Goal: Transaction & Acquisition: Purchase product/service

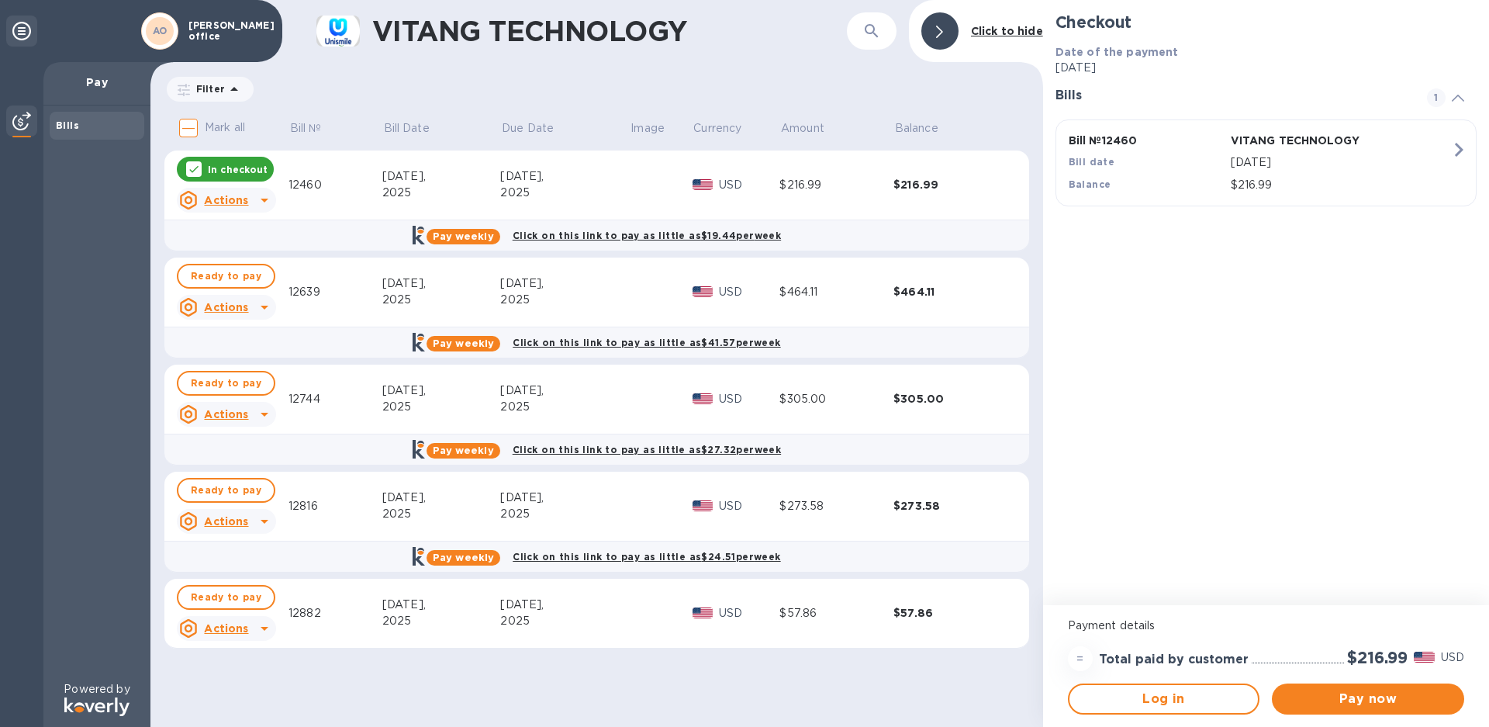
click at [267, 199] on icon at bounding box center [264, 200] width 19 height 19
click at [267, 199] on div at bounding box center [744, 363] width 1489 height 727
click at [1377, 701] on span "Pay now" at bounding box center [1369, 699] width 168 height 19
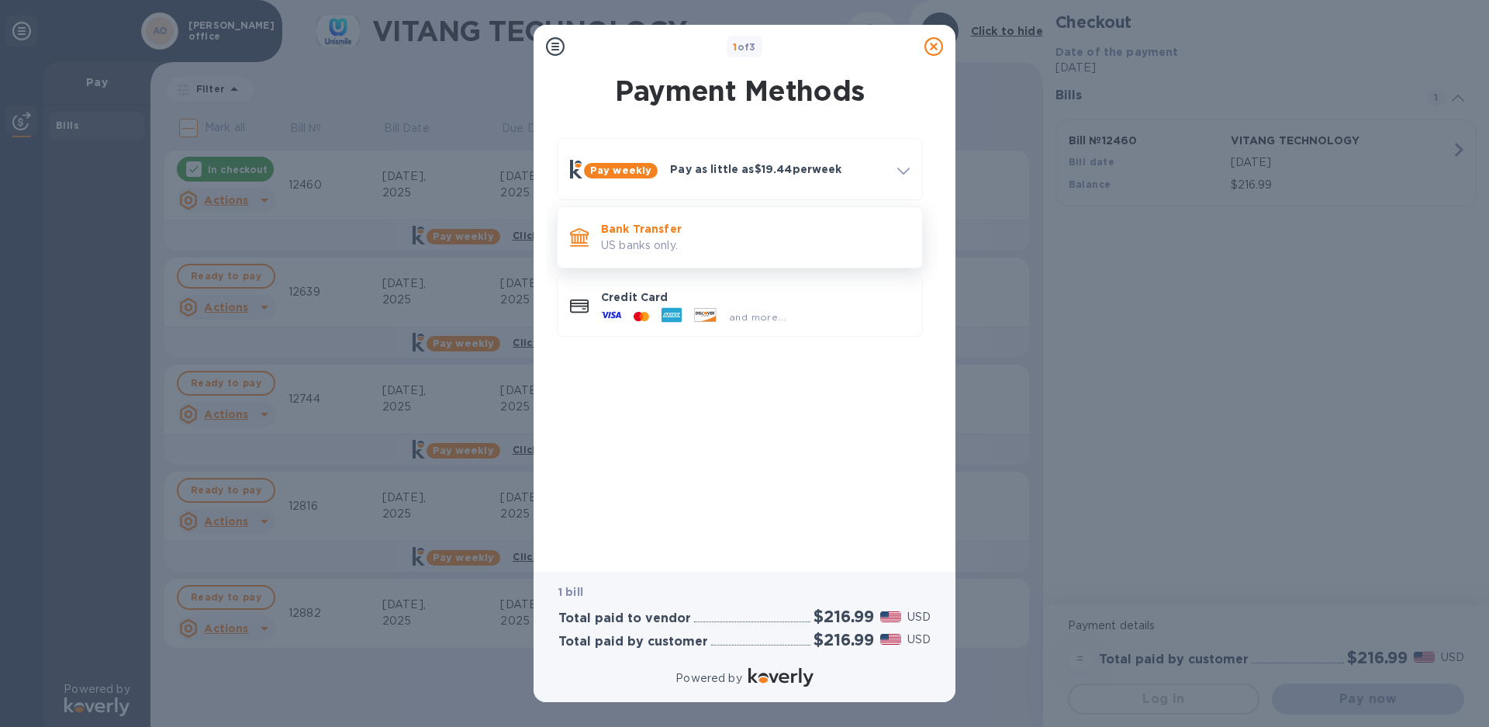
click at [714, 257] on div "Bank Transfer US banks only." at bounding box center [755, 237] width 321 height 44
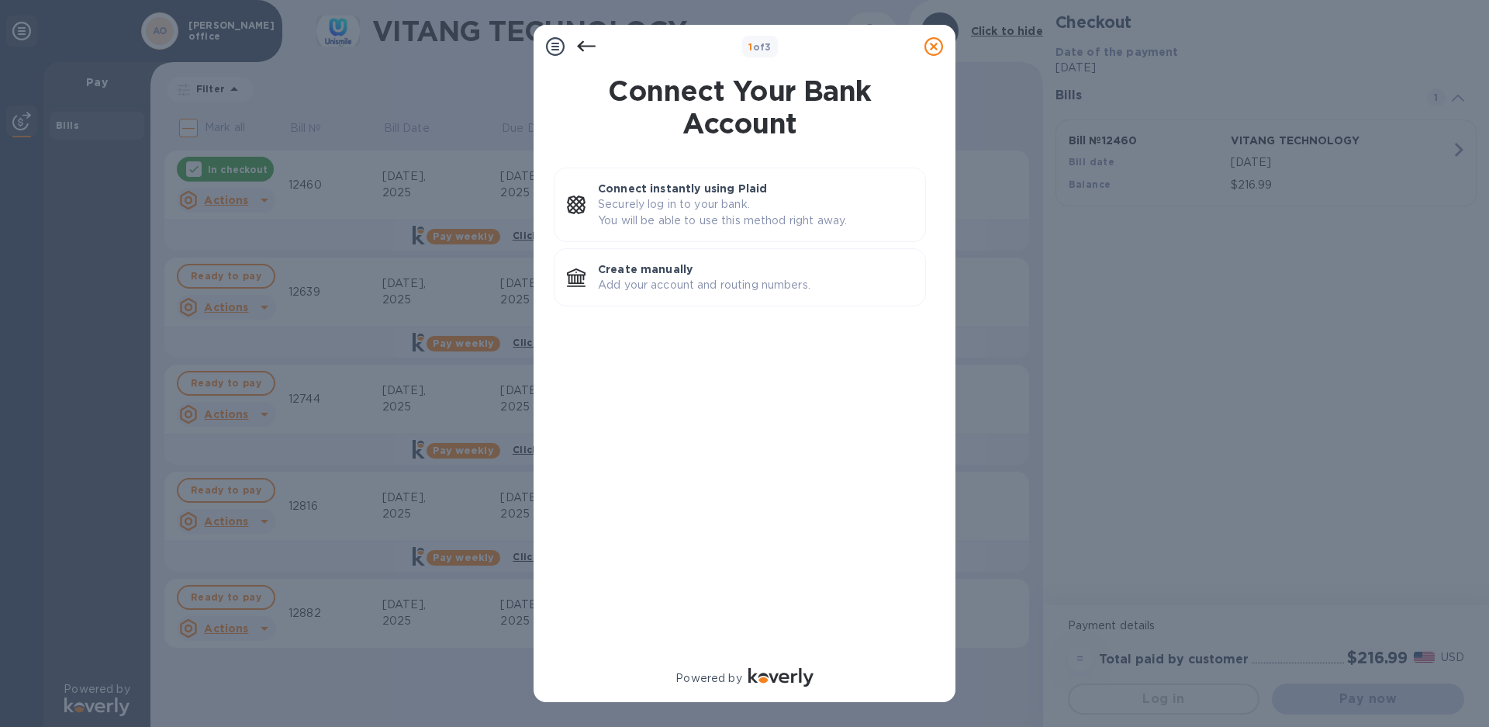
click at [730, 354] on div "Connect instantly using Plaid Securely log in to your bank. You will be able to…" at bounding box center [739, 405] width 397 height 494
drag, startPoint x: 741, startPoint y: 403, endPoint x: 745, endPoint y: 413, distance: 11.5
click at [742, 404] on div "Connect instantly using Plaid Securely log in to your bank. You will be able to…" at bounding box center [739, 405] width 397 height 494
click at [588, 45] on icon at bounding box center [586, 46] width 19 height 19
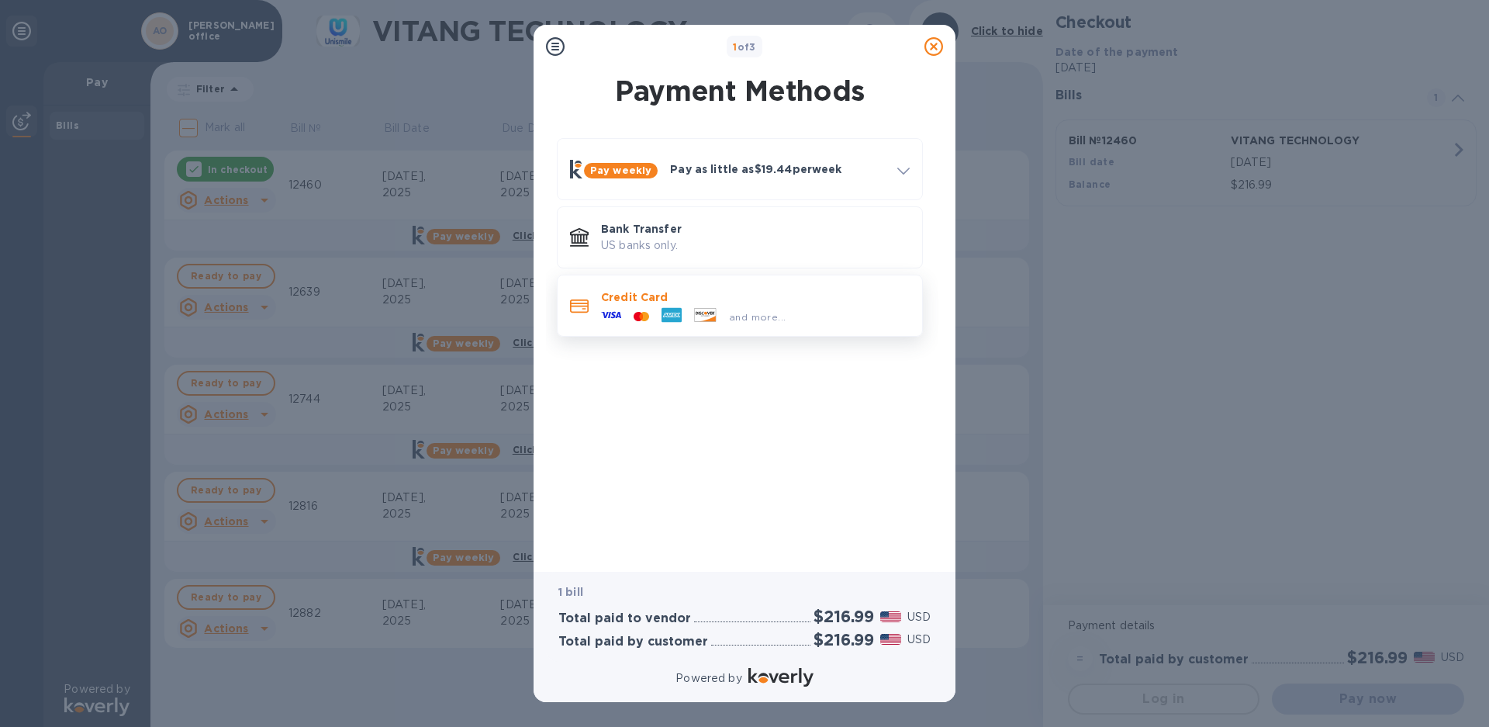
click at [587, 321] on div "Credit Card and more..." at bounding box center [740, 306] width 352 height 48
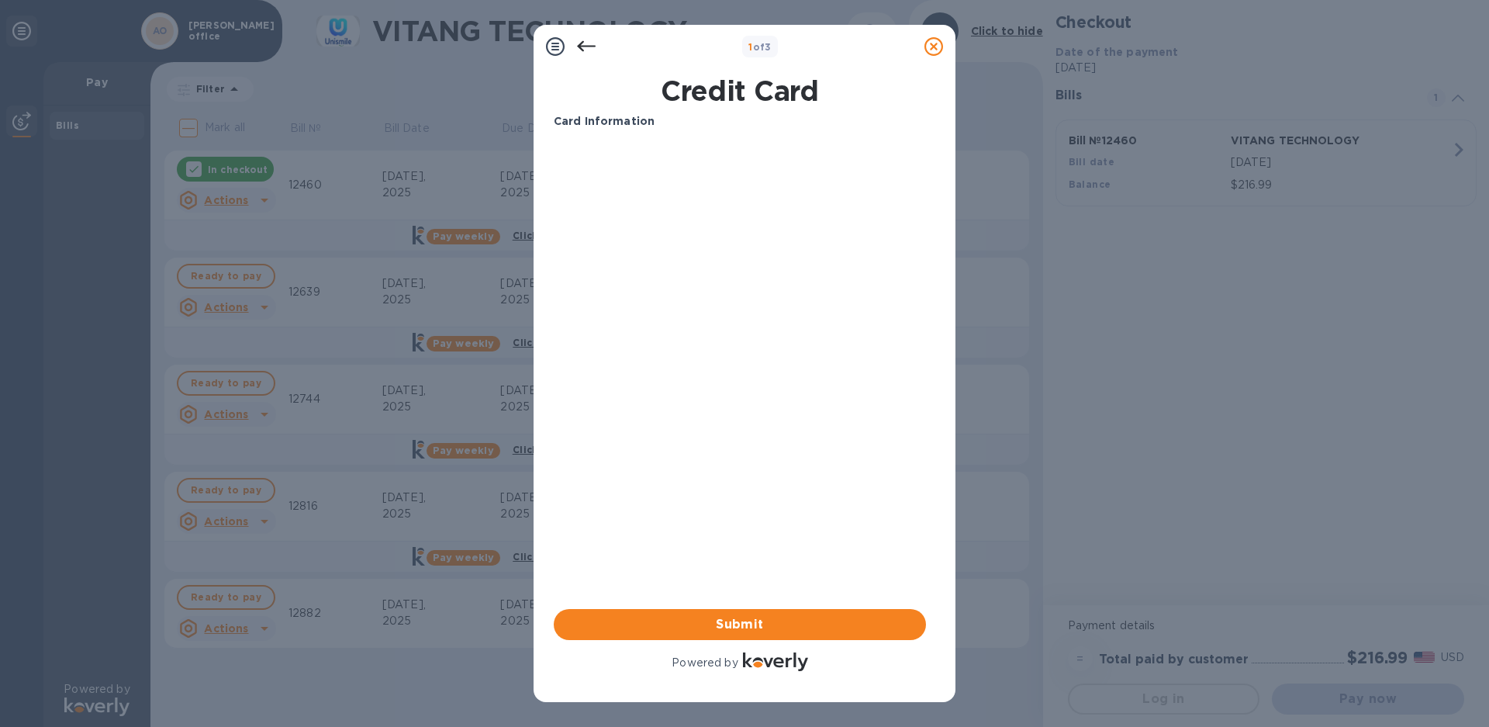
click at [602, 140] on div "Your browser does not support iframes" at bounding box center [740, 260] width 385 height 248
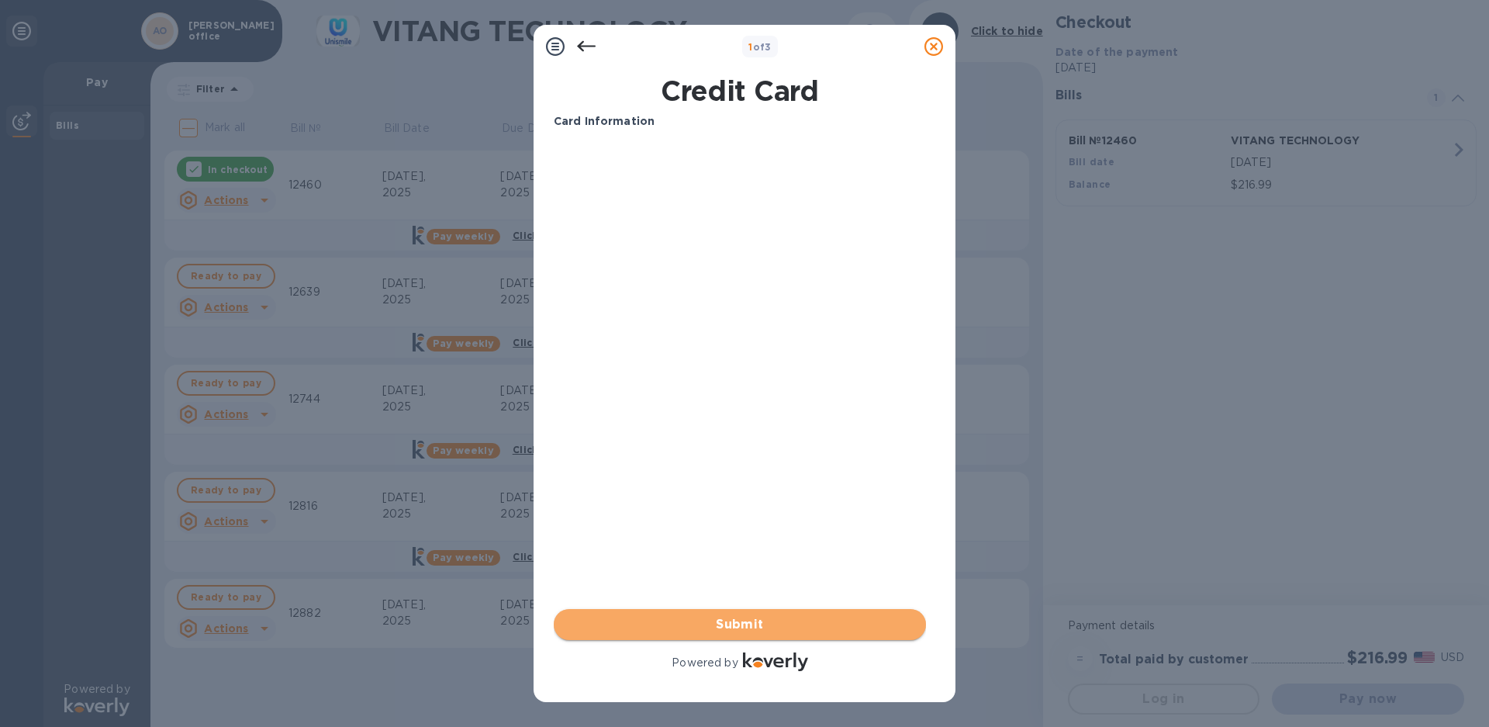
click at [709, 620] on span "Submit" at bounding box center [740, 624] width 348 height 19
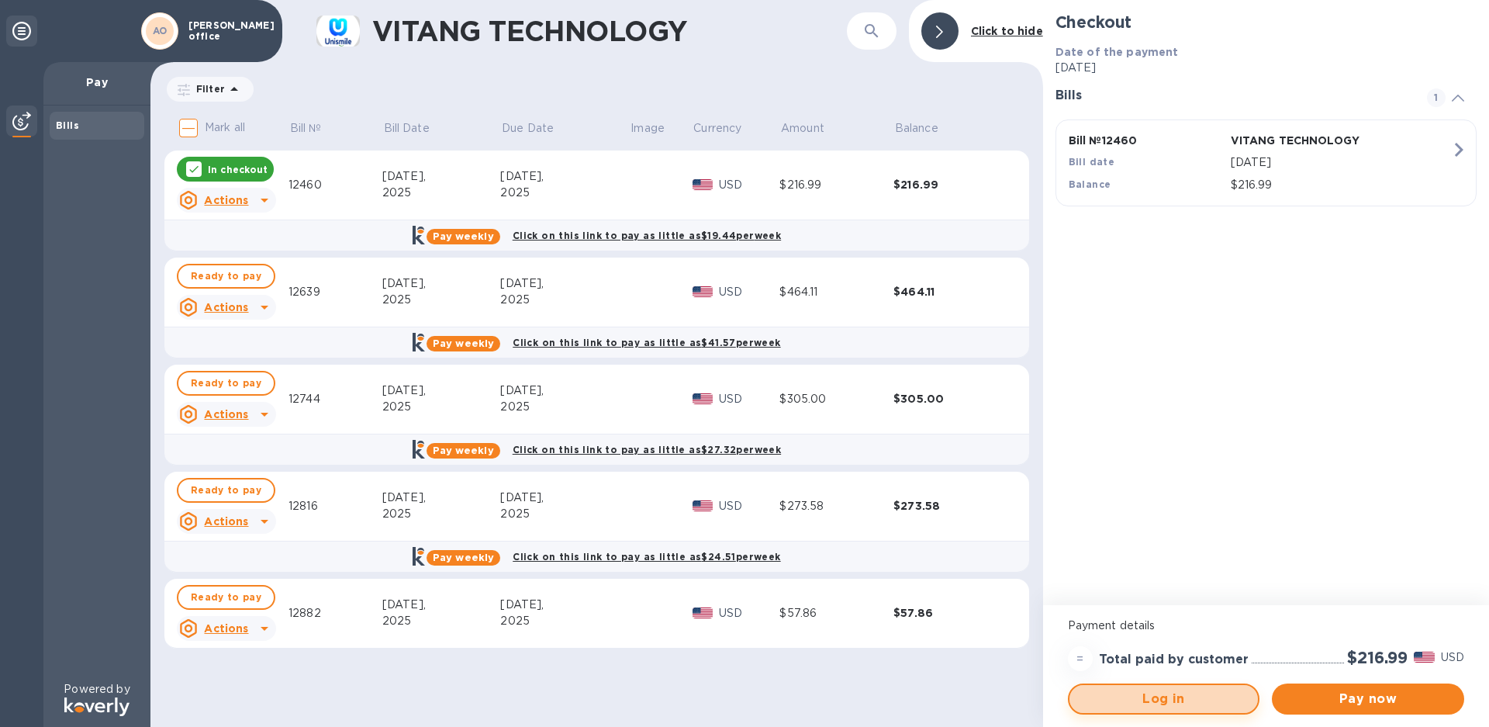
click at [1189, 699] on span "Log in" at bounding box center [1164, 699] width 164 height 19
